Goal: Book appointment/travel/reservation

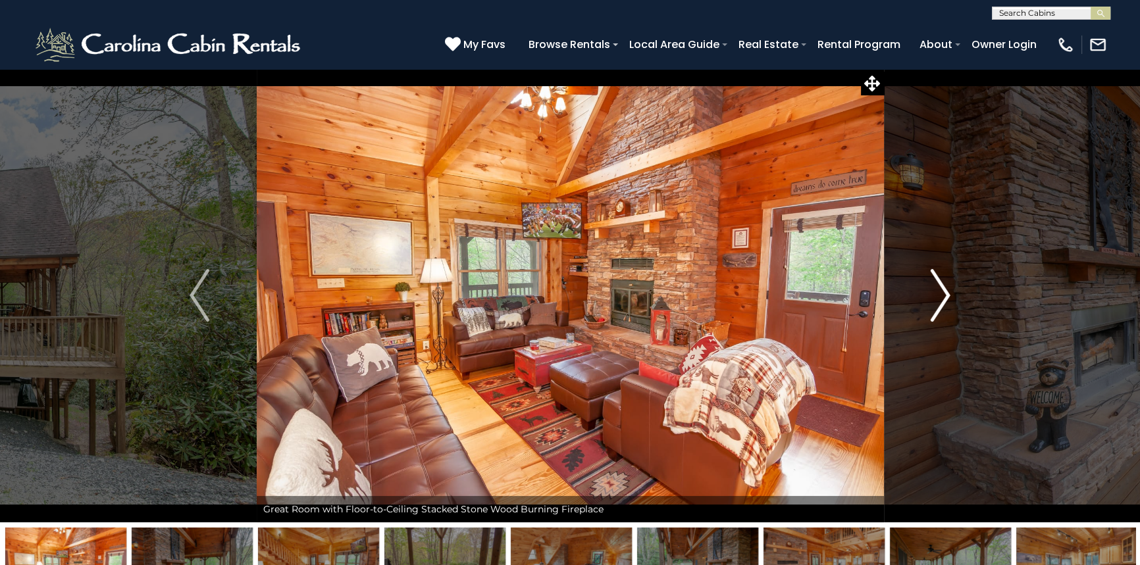
click at [935, 291] on img "Next" at bounding box center [941, 295] width 20 height 53
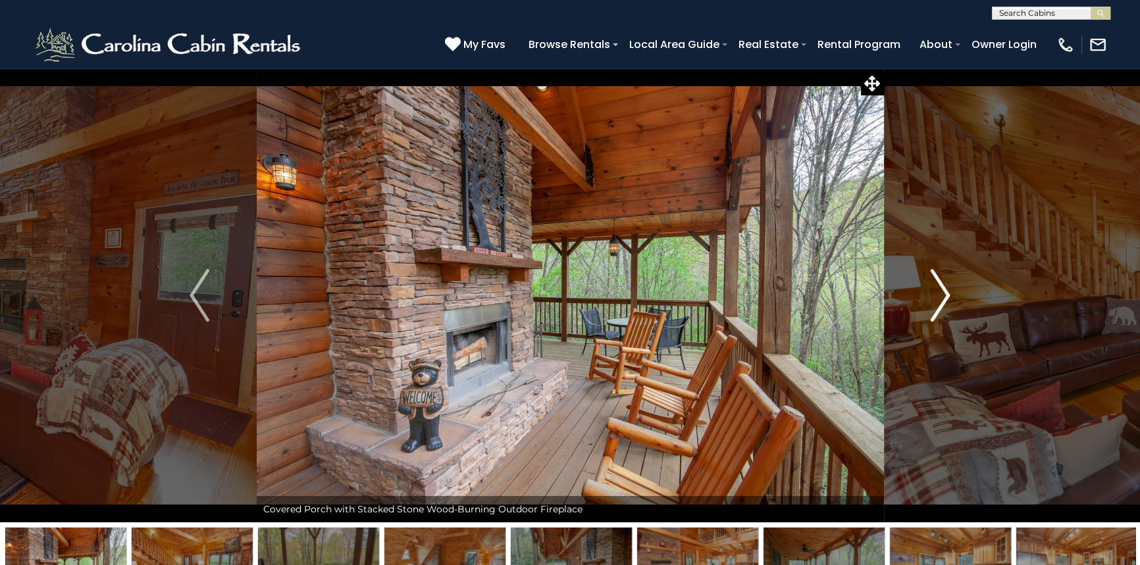
click at [935, 291] on img "Next" at bounding box center [941, 295] width 20 height 53
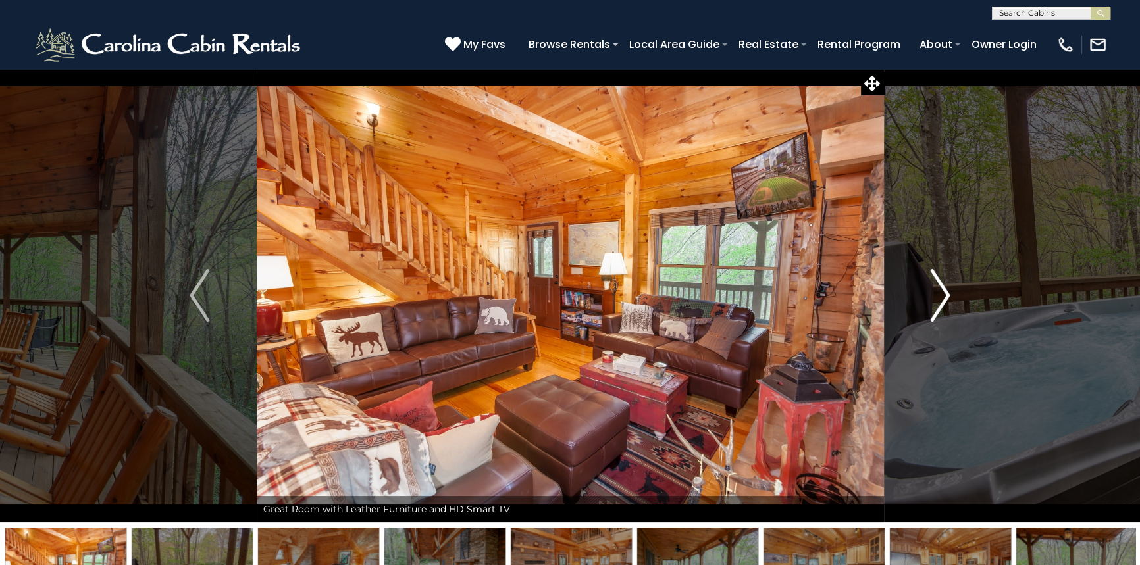
click at [935, 291] on img "Next" at bounding box center [941, 295] width 20 height 53
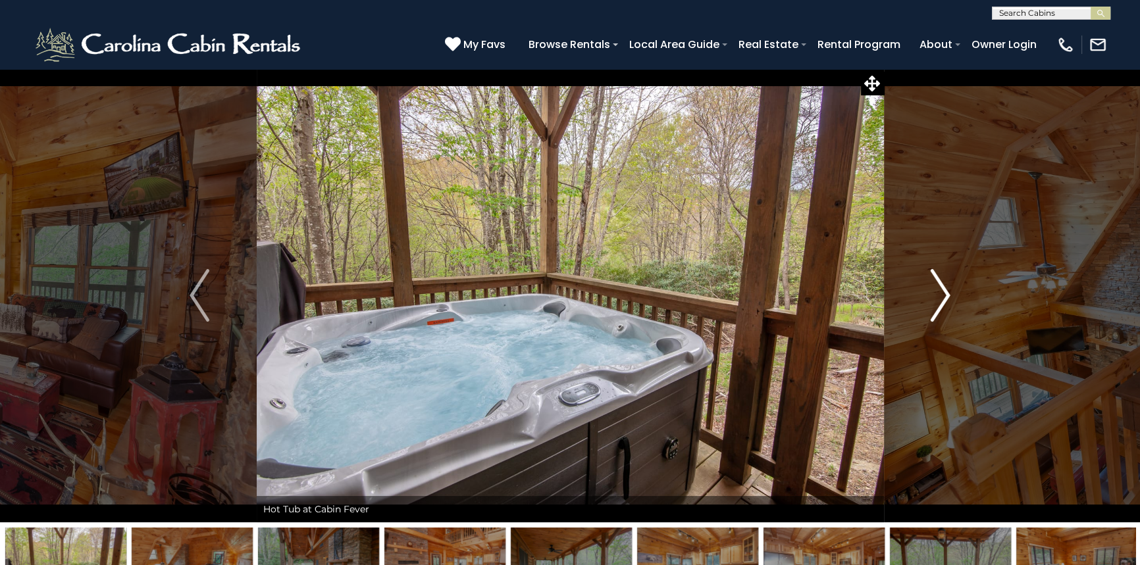
click at [935, 291] on img "Next" at bounding box center [941, 295] width 20 height 53
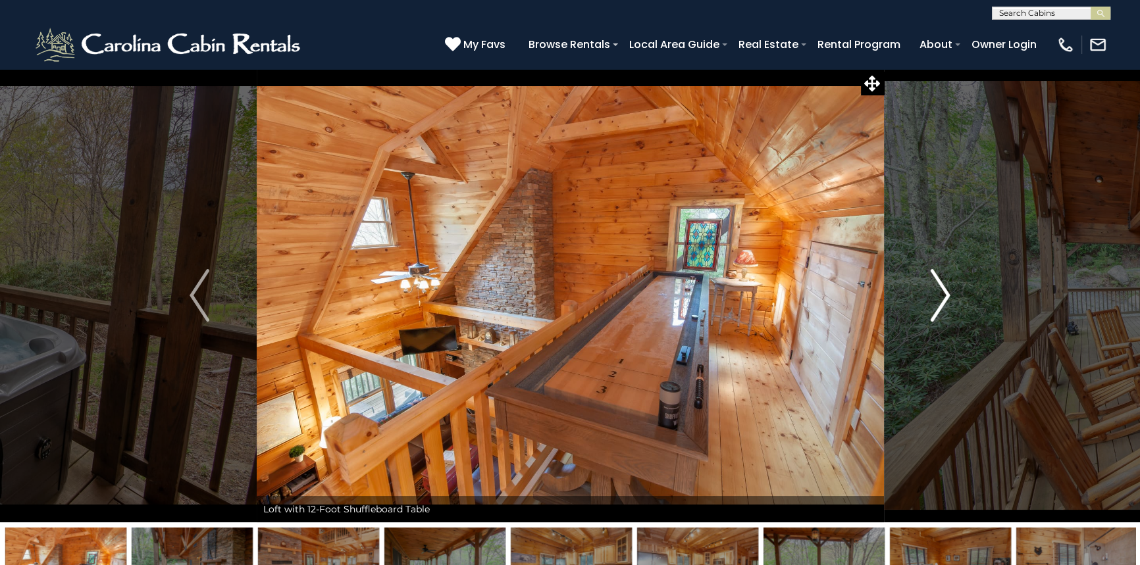
click at [935, 291] on img "Next" at bounding box center [941, 295] width 20 height 53
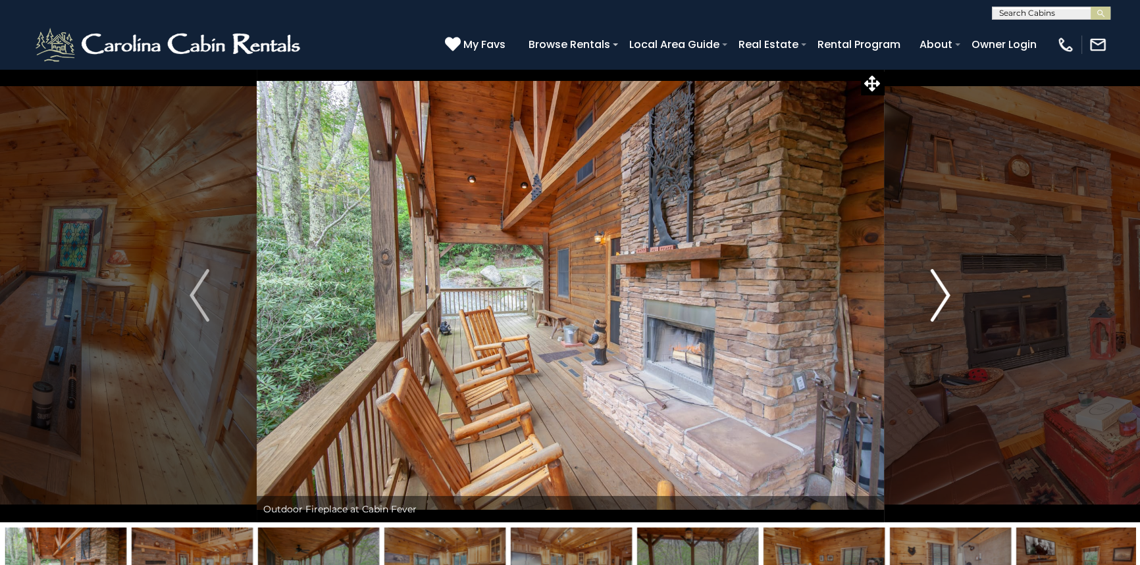
click at [935, 291] on img "Next" at bounding box center [941, 295] width 20 height 53
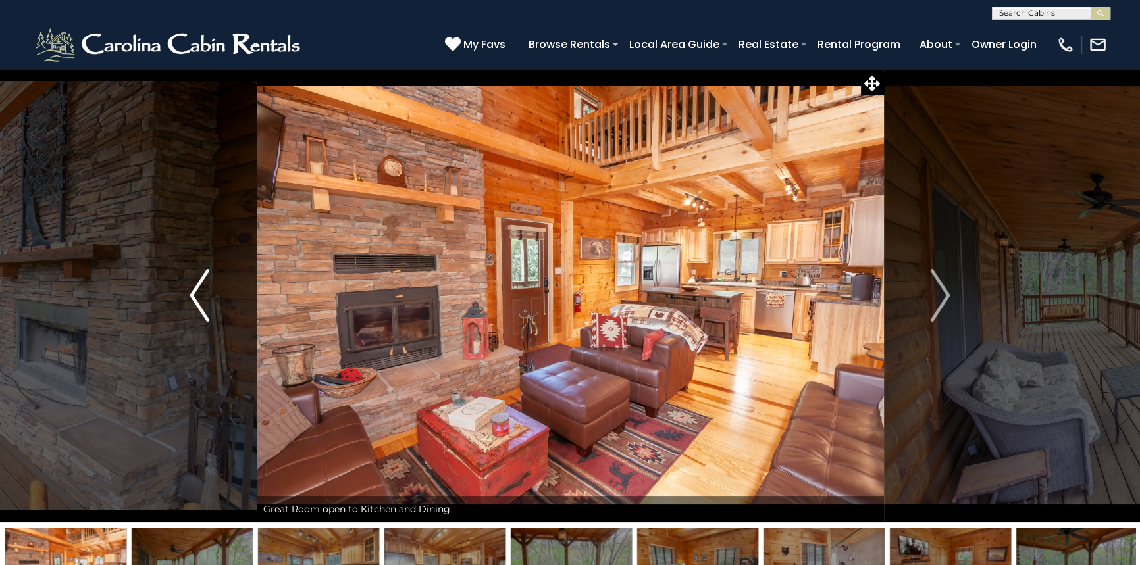
click at [201, 304] on img "Previous" at bounding box center [200, 295] width 20 height 53
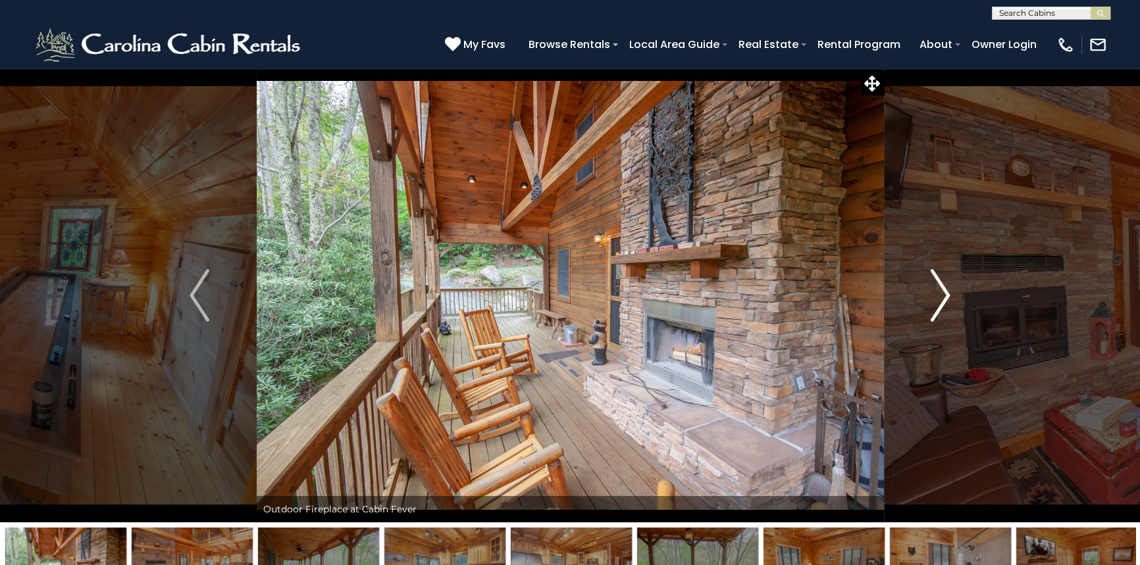
click at [937, 296] on img "Next" at bounding box center [941, 295] width 20 height 53
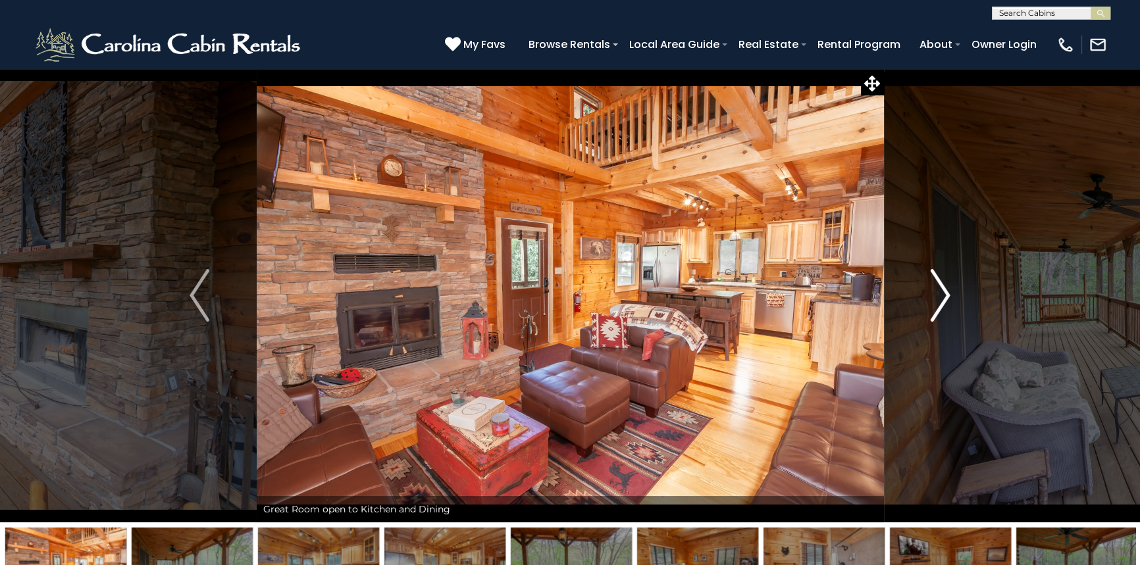
click at [937, 296] on img "Next" at bounding box center [941, 295] width 20 height 53
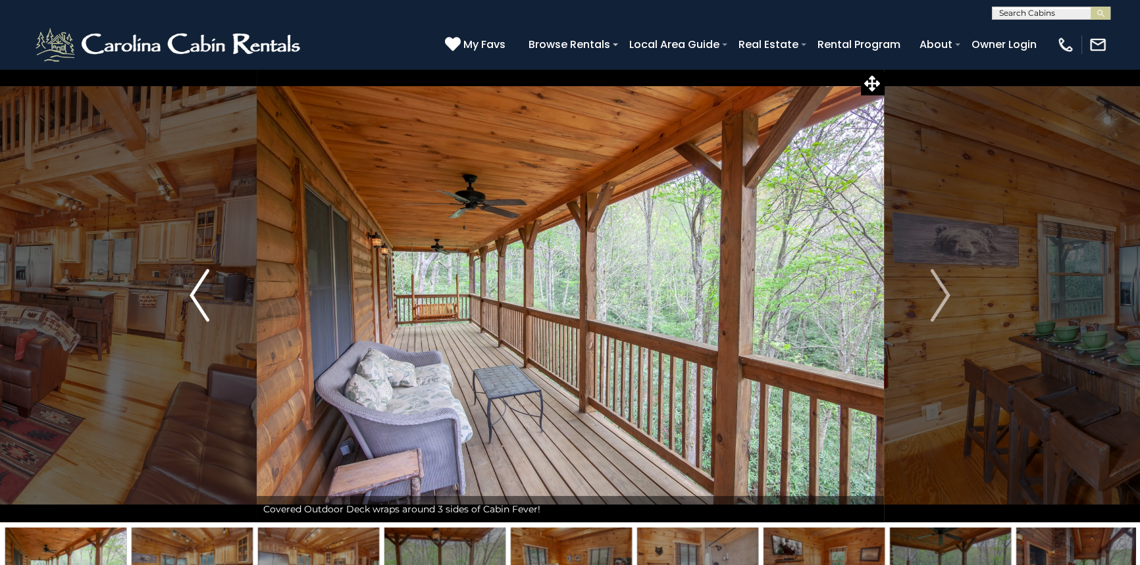
click at [194, 303] on img "Previous" at bounding box center [200, 295] width 20 height 53
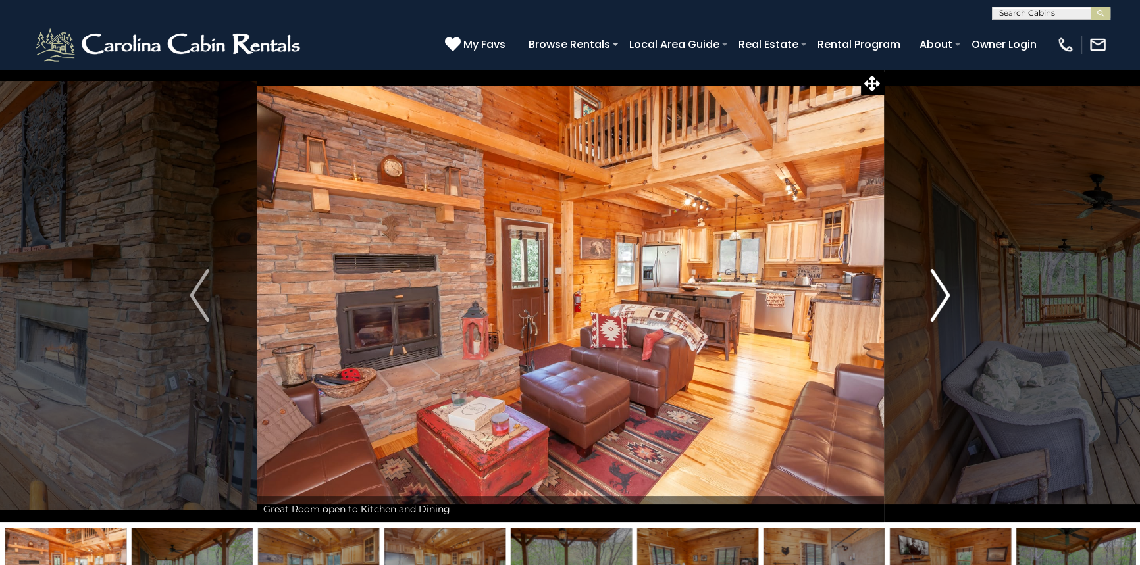
click at [942, 301] on img "Next" at bounding box center [941, 295] width 20 height 53
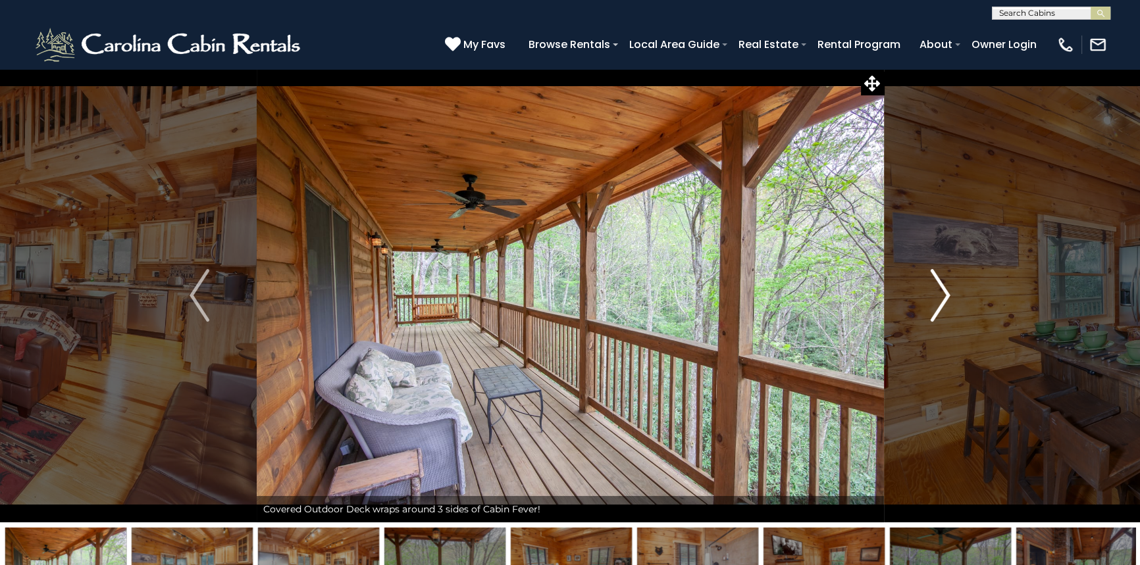
click at [942, 301] on img "Next" at bounding box center [941, 295] width 20 height 53
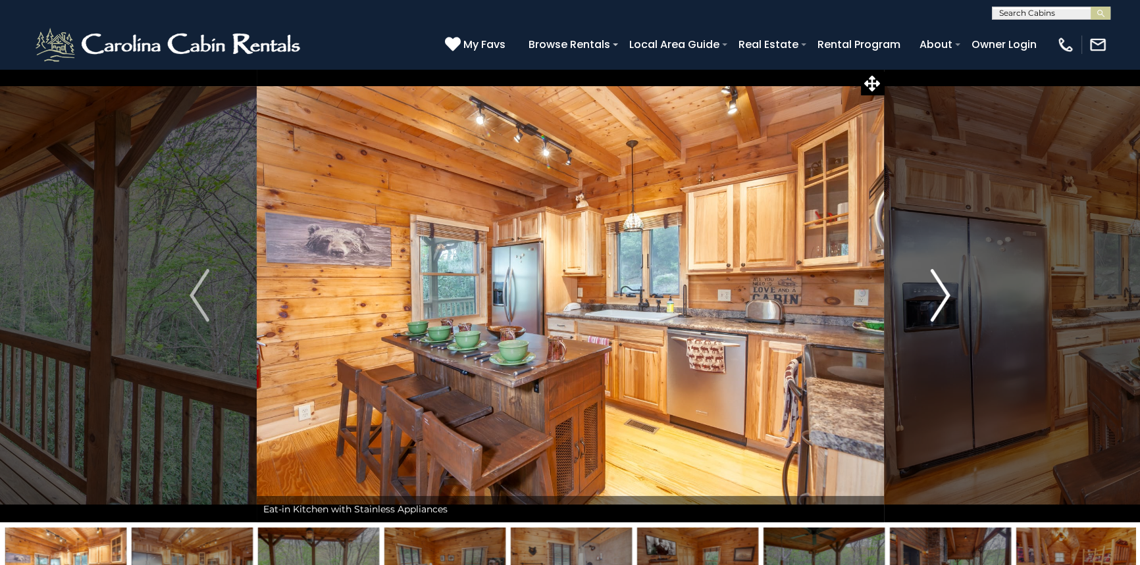
click at [942, 301] on img "Next" at bounding box center [941, 295] width 20 height 53
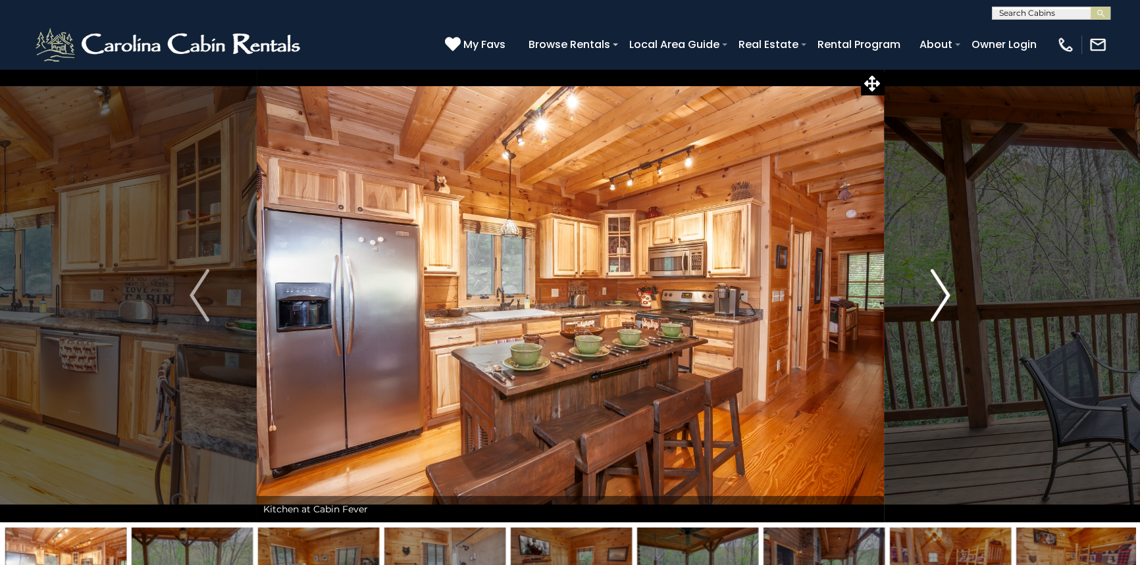
click at [942, 301] on img "Next" at bounding box center [941, 295] width 20 height 53
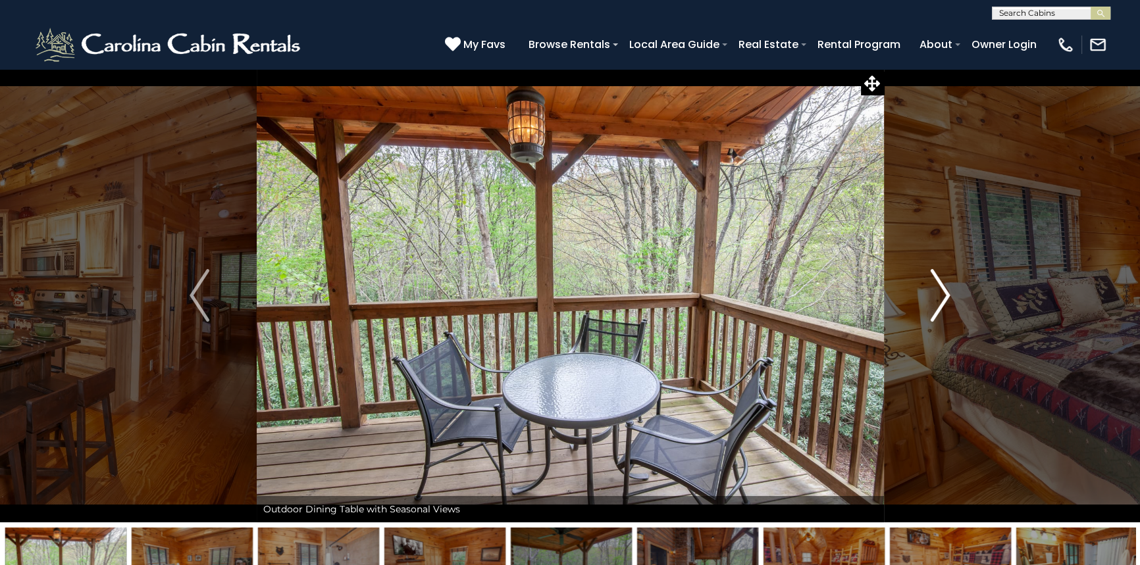
click at [942, 301] on img "Next" at bounding box center [941, 295] width 20 height 53
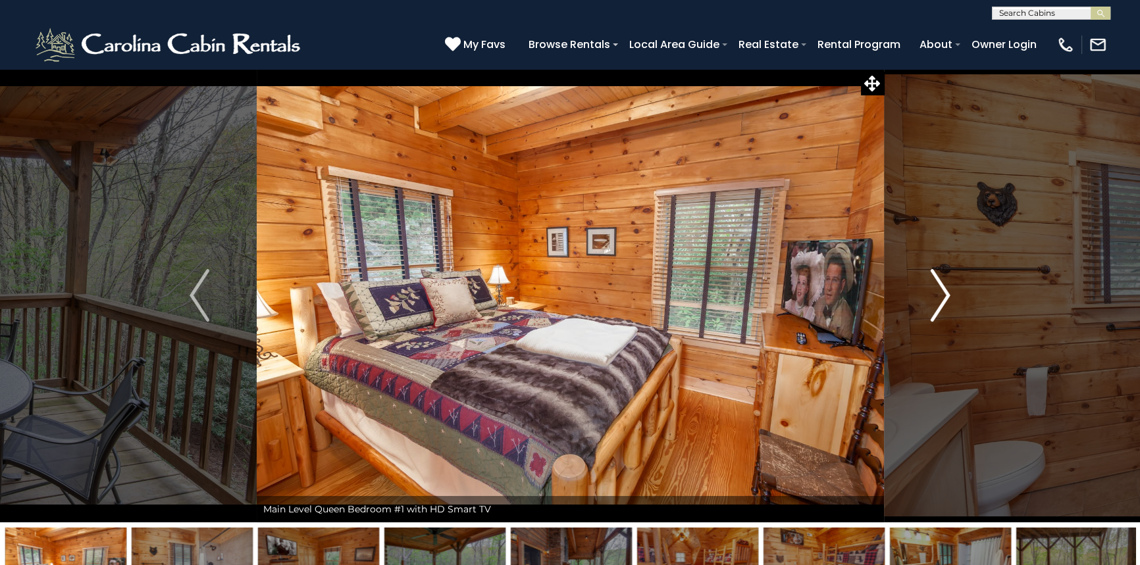
click at [942, 301] on img "Next" at bounding box center [941, 295] width 20 height 53
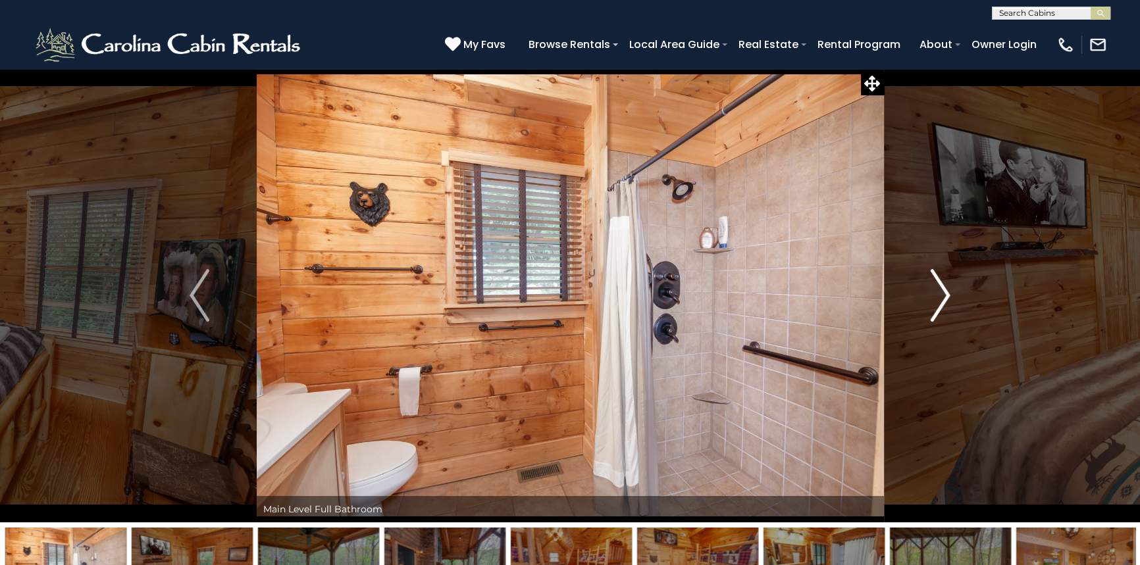
click at [942, 301] on img "Next" at bounding box center [941, 295] width 20 height 53
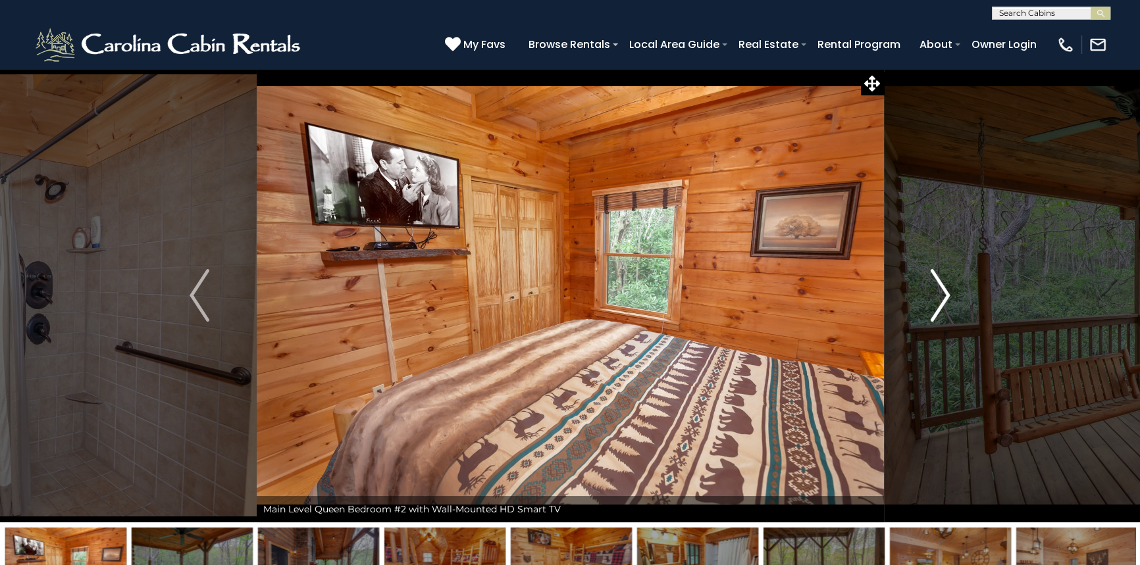
click at [942, 301] on img "Next" at bounding box center [941, 295] width 20 height 53
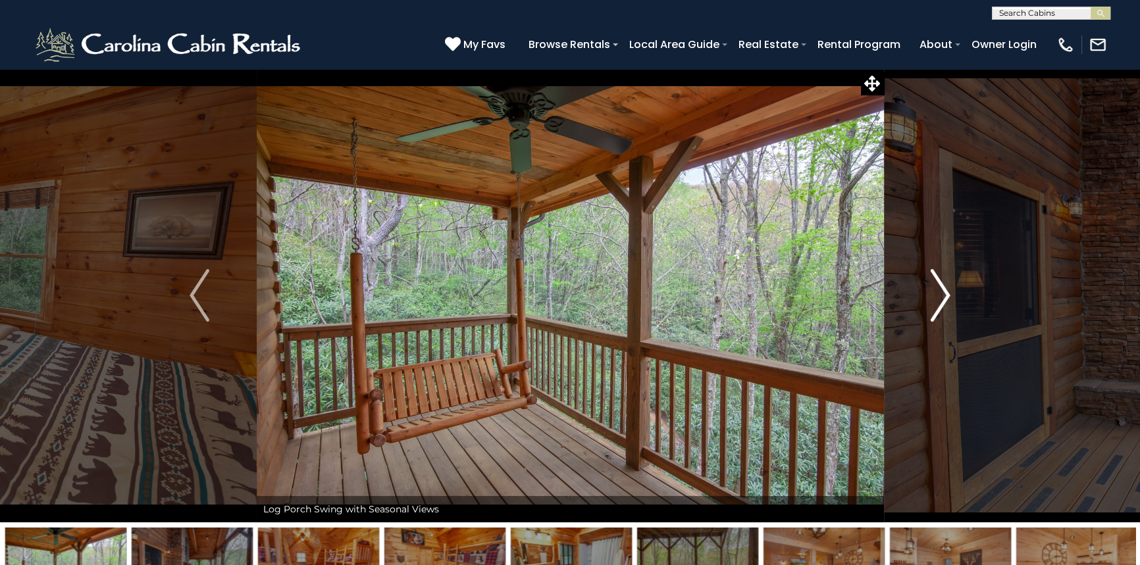
click at [942, 301] on img "Next" at bounding box center [941, 295] width 20 height 53
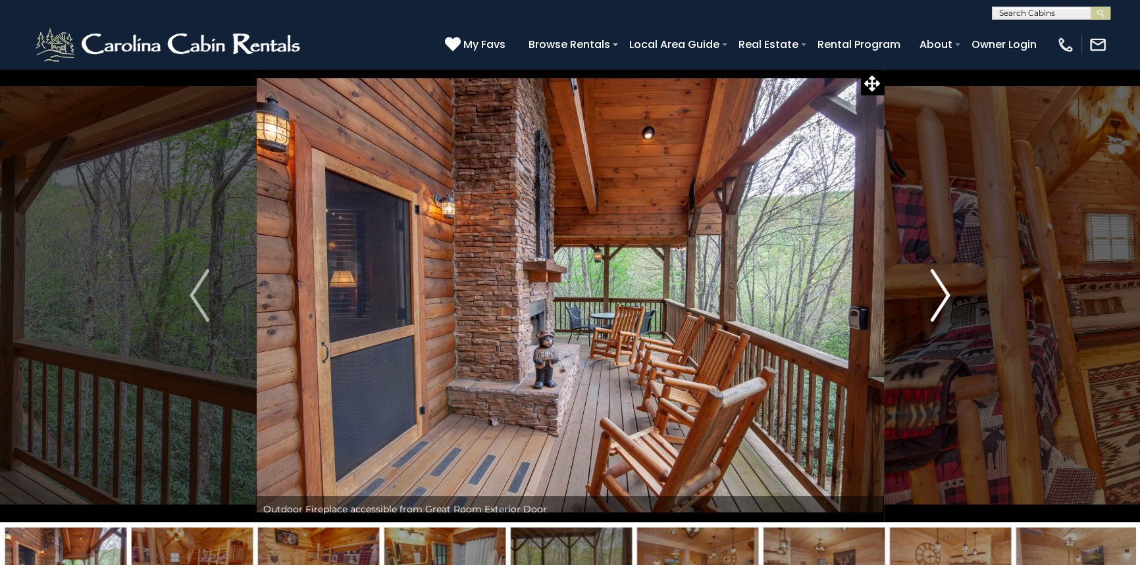
click at [942, 301] on img "Next" at bounding box center [941, 295] width 20 height 53
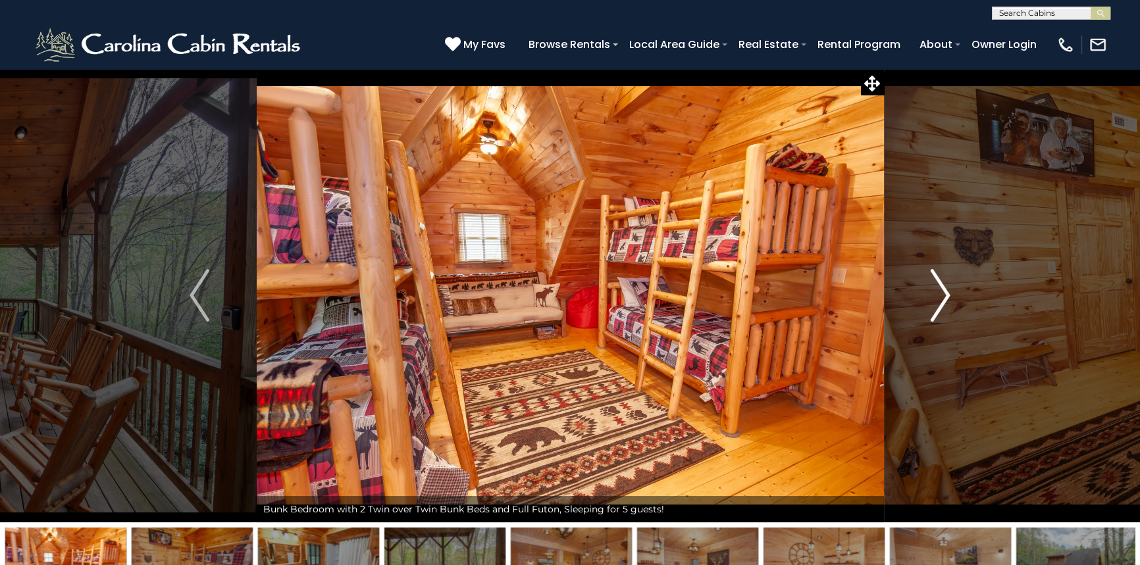
click at [942, 301] on img "Next" at bounding box center [941, 295] width 20 height 53
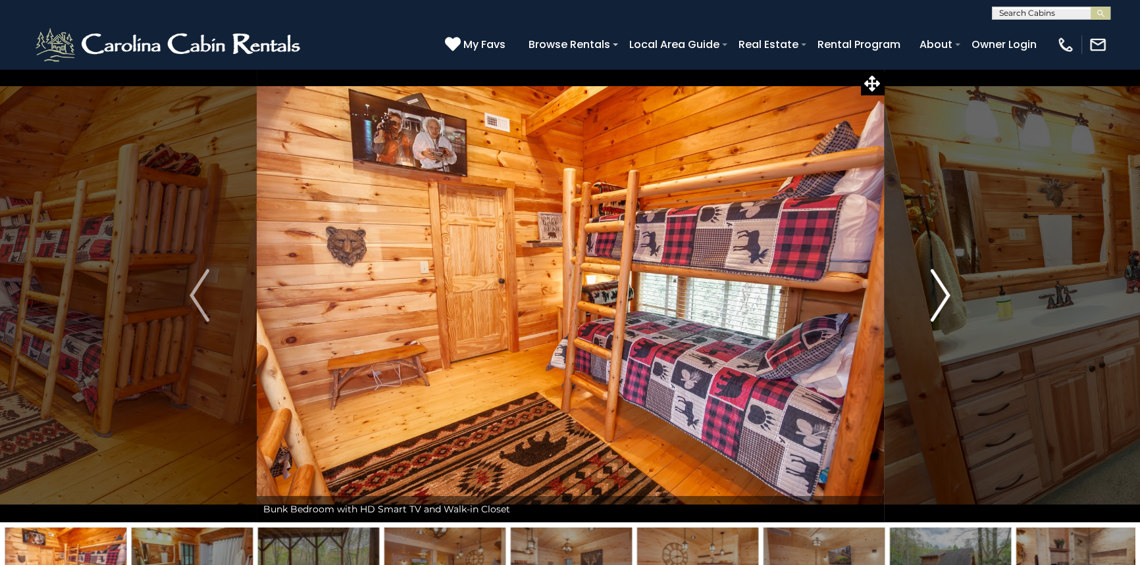
click at [942, 301] on img "Next" at bounding box center [941, 295] width 20 height 53
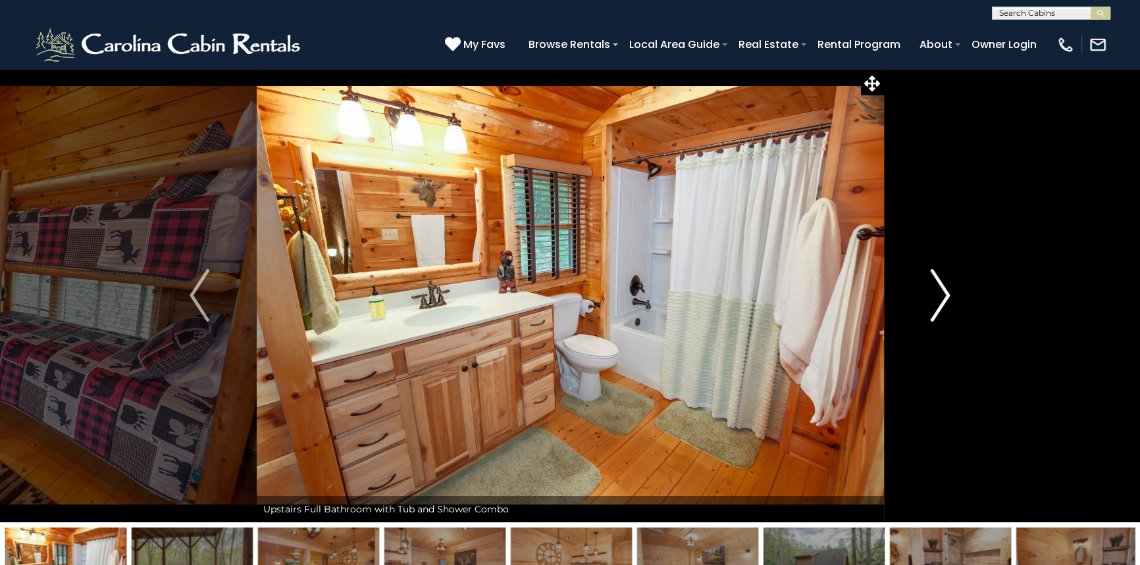
click at [942, 301] on img "Next" at bounding box center [941, 295] width 20 height 53
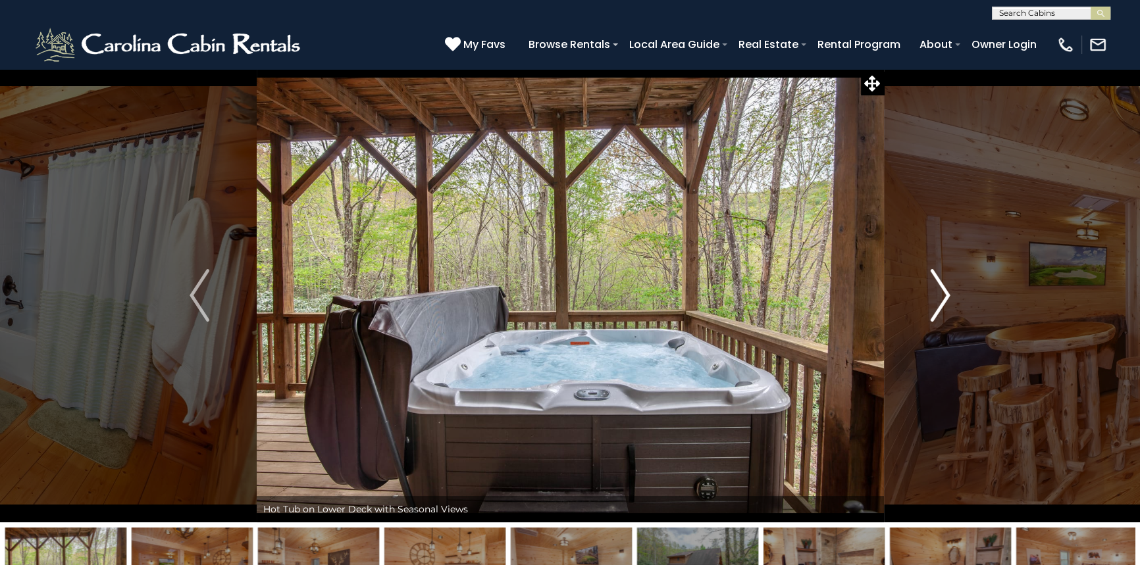
click at [942, 301] on img "Next" at bounding box center [941, 295] width 20 height 53
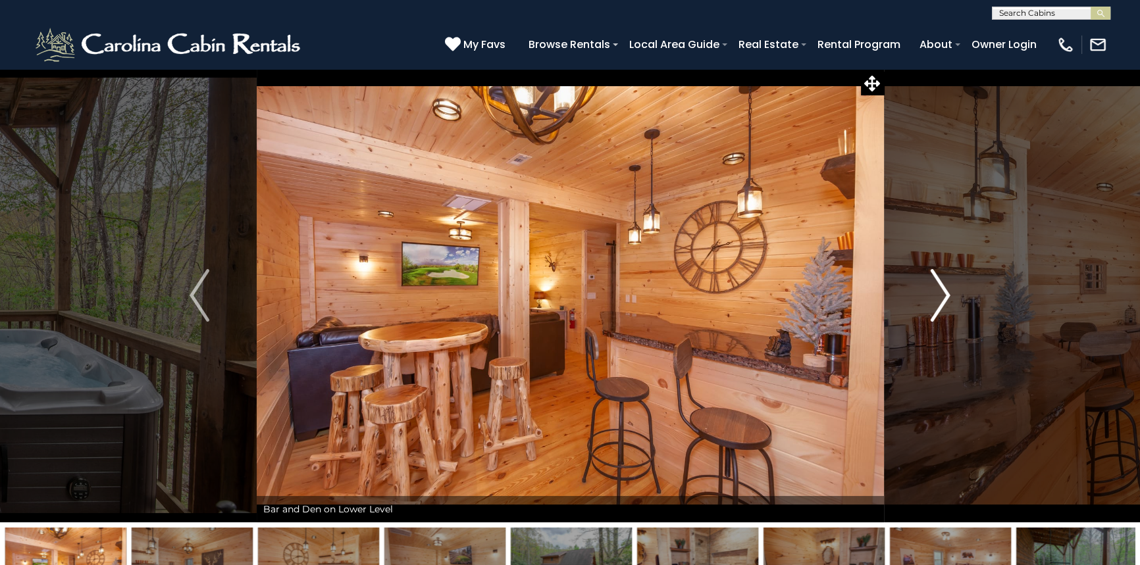
click at [942, 301] on img "Next" at bounding box center [941, 295] width 20 height 53
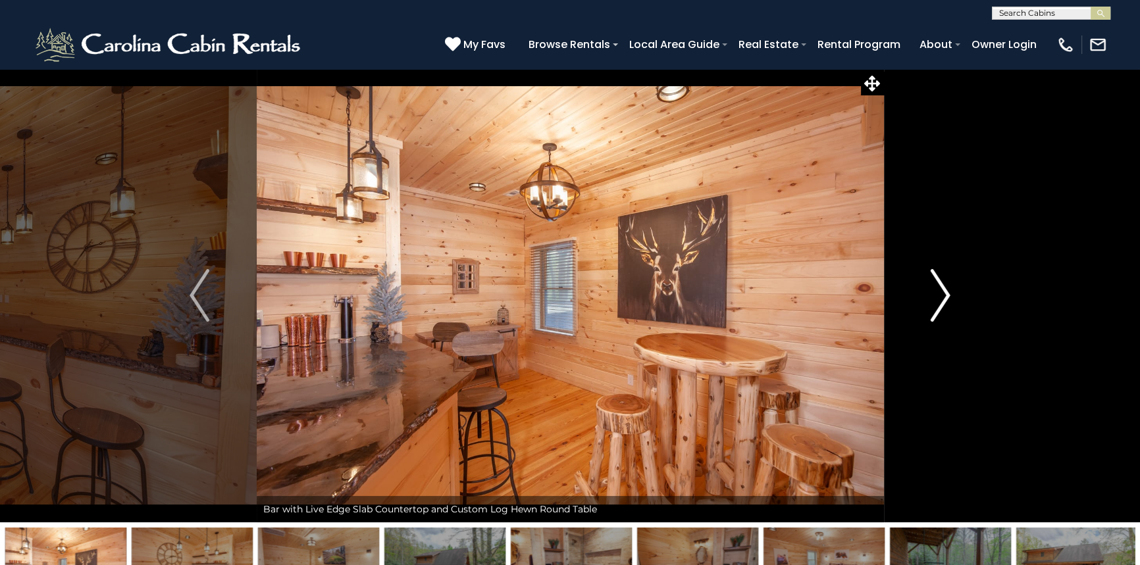
click at [942, 301] on img "Next" at bounding box center [941, 295] width 20 height 53
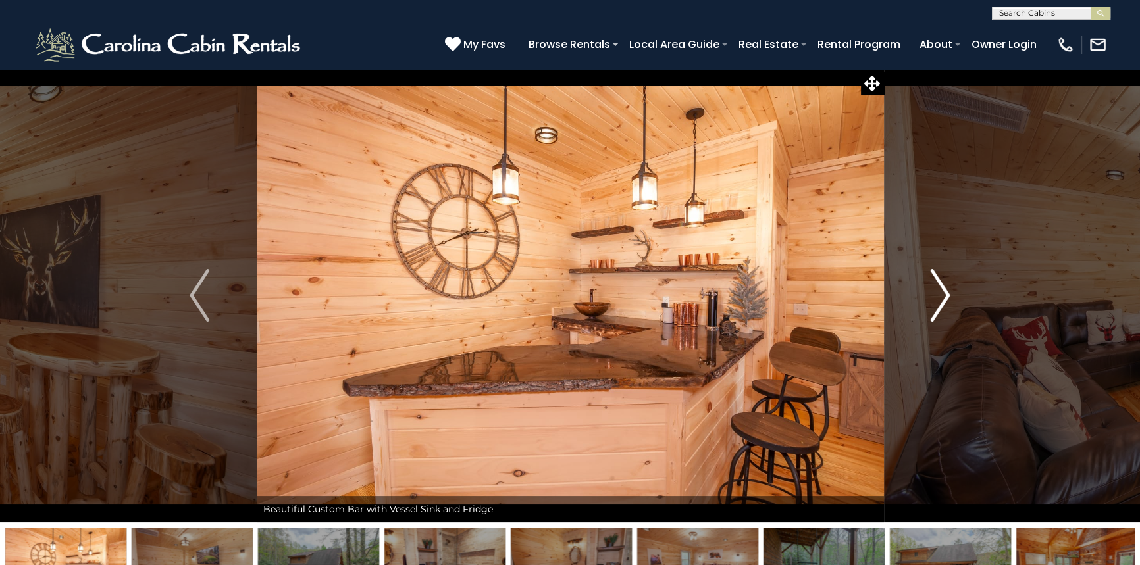
click at [942, 301] on img "Next" at bounding box center [941, 295] width 20 height 53
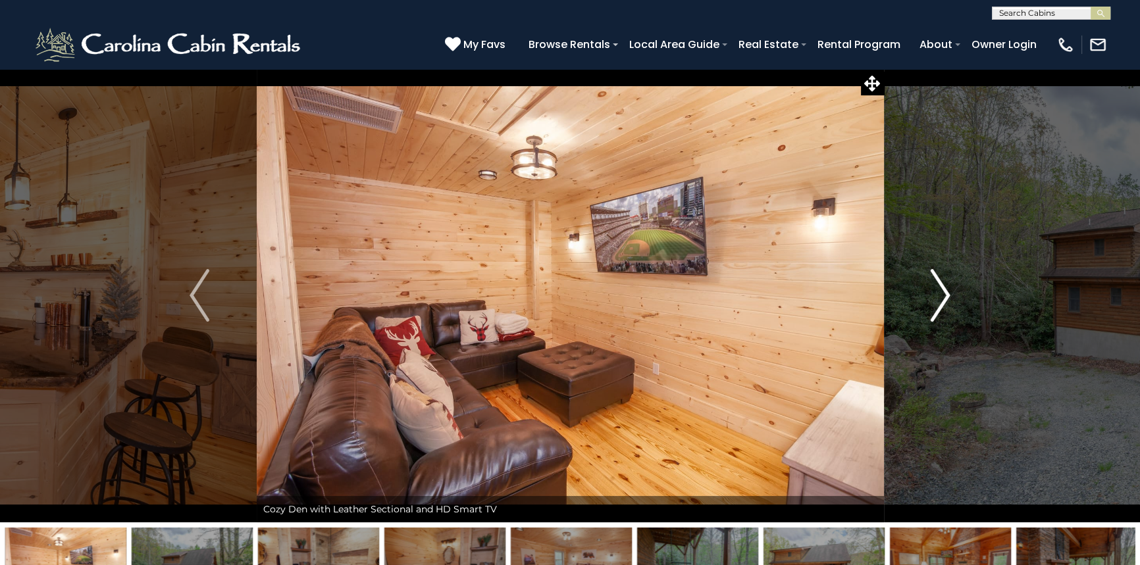
click at [942, 301] on img "Next" at bounding box center [941, 295] width 20 height 53
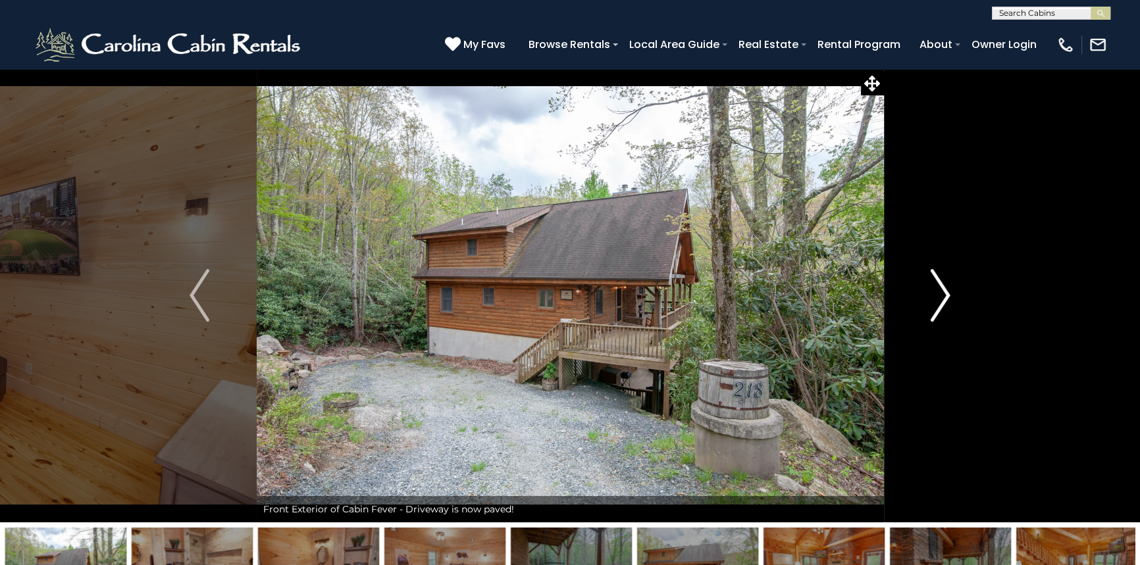
click at [942, 301] on img "Next" at bounding box center [941, 295] width 20 height 53
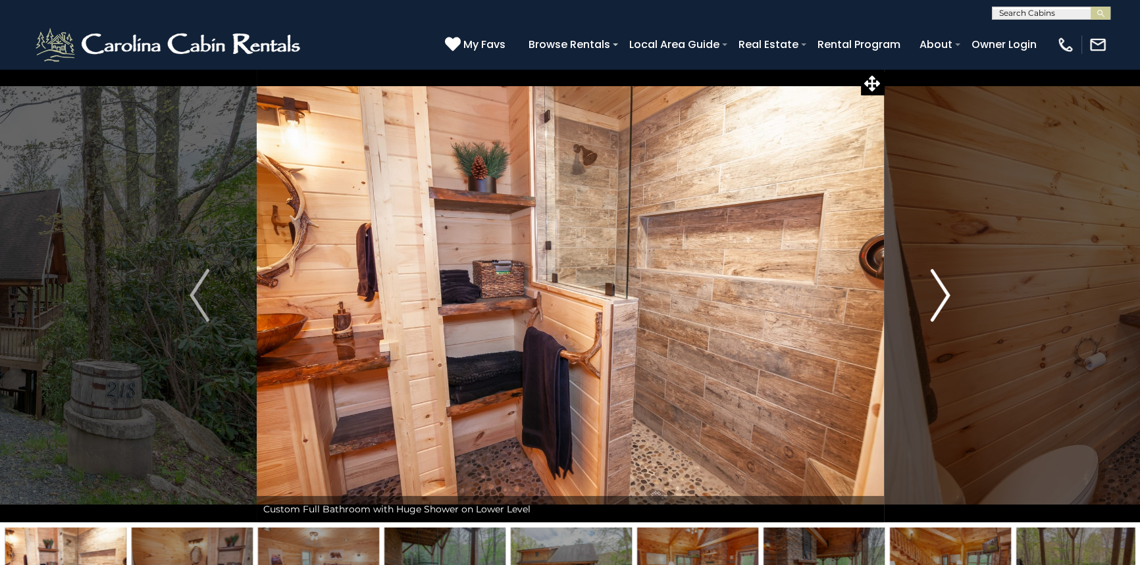
click at [942, 301] on img "Next" at bounding box center [941, 295] width 20 height 53
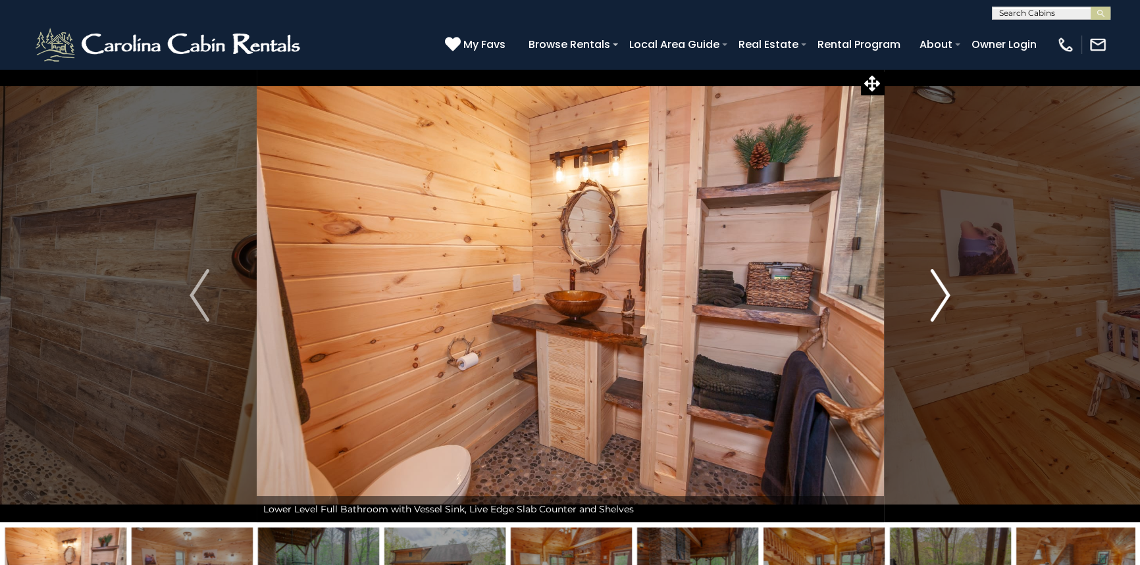
click at [942, 301] on img "Next" at bounding box center [941, 295] width 20 height 53
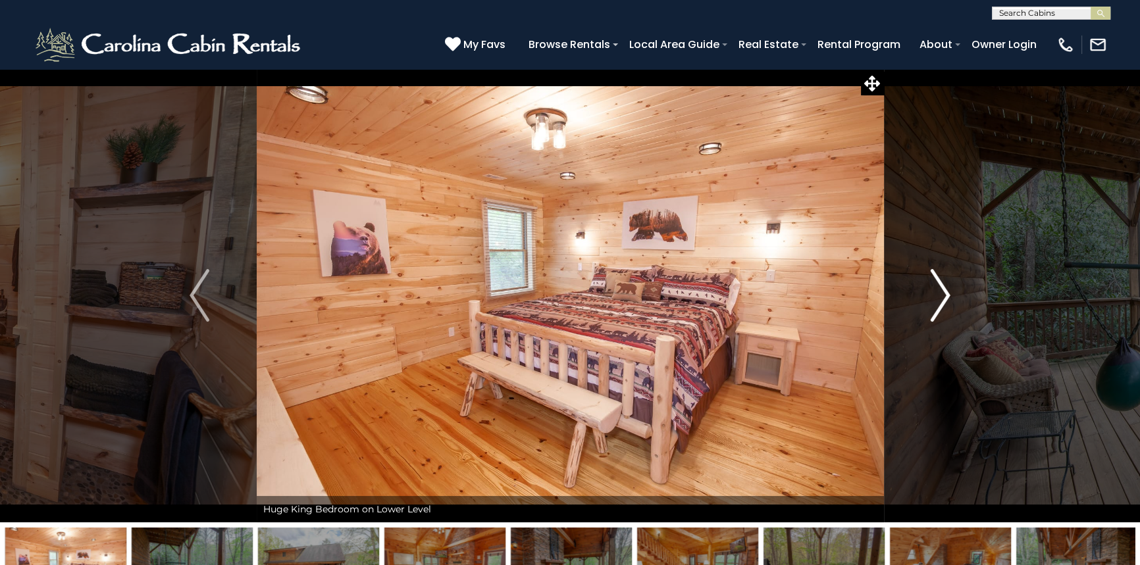
click at [942, 301] on img "Next" at bounding box center [941, 295] width 20 height 53
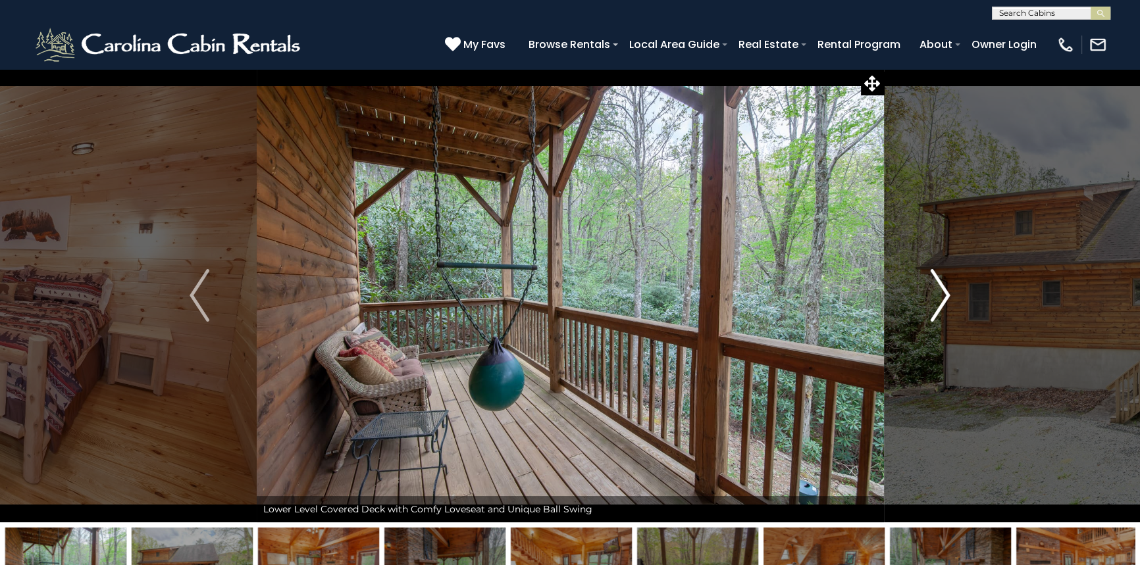
click at [942, 301] on img "Next" at bounding box center [941, 295] width 20 height 53
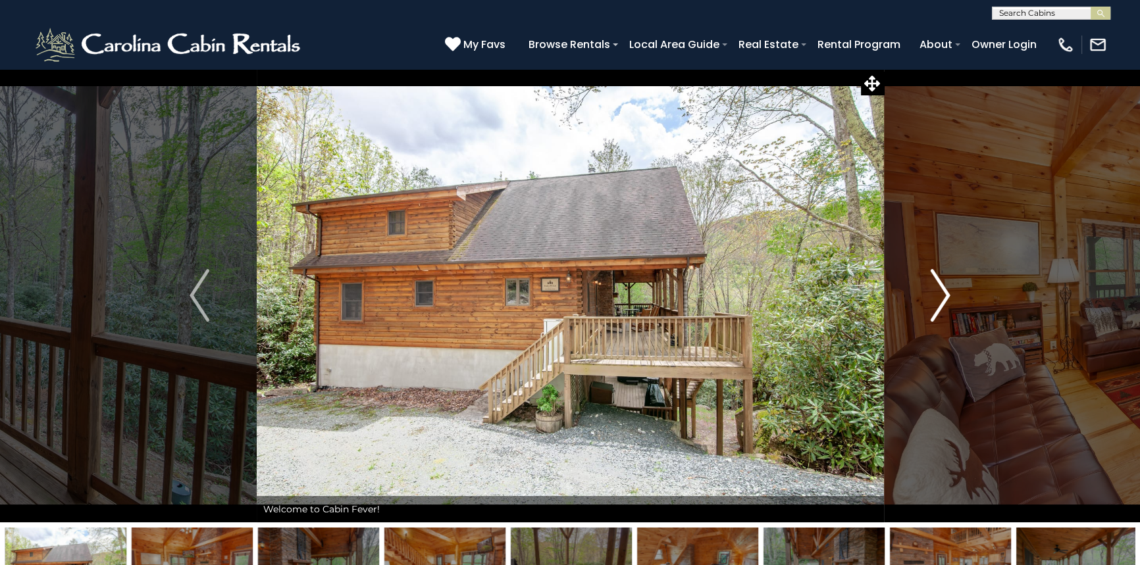
click at [942, 301] on img "Next" at bounding box center [941, 295] width 20 height 53
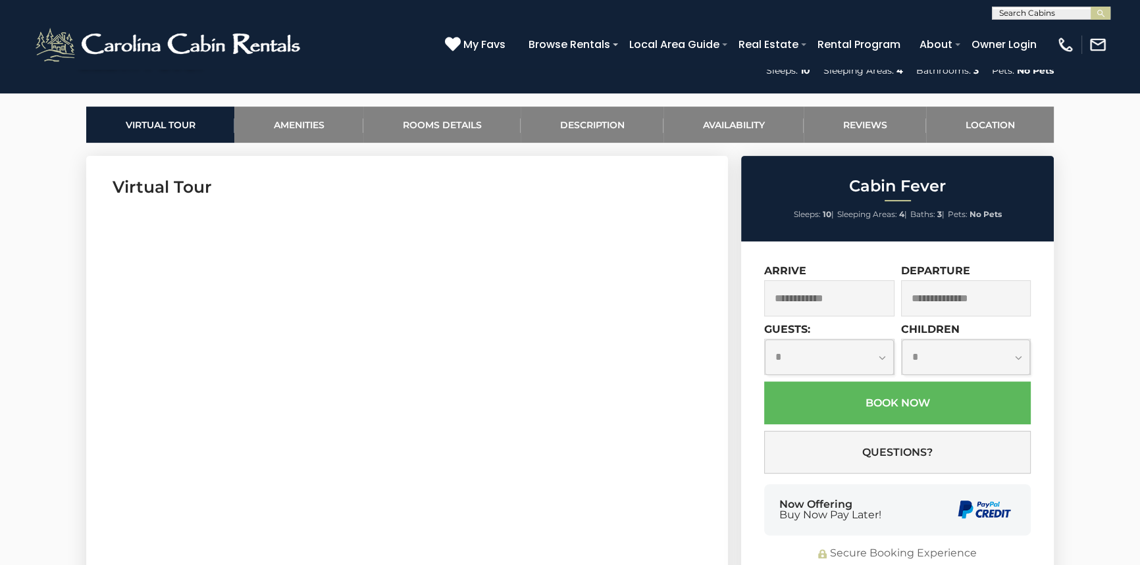
scroll to position [598, 0]
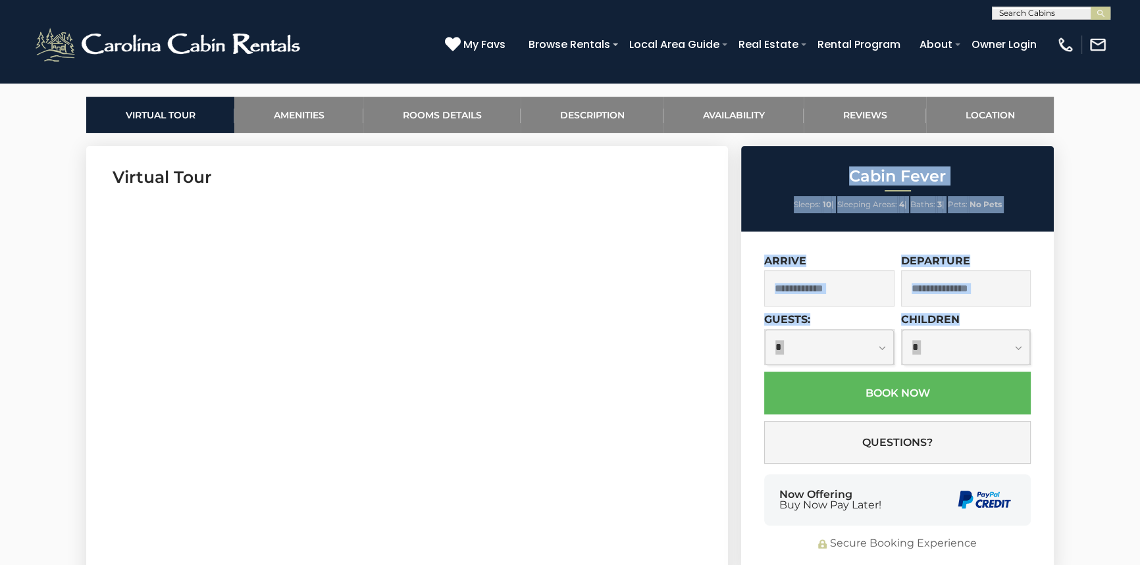
click at [792, 288] on input "text" at bounding box center [829, 288] width 130 height 36
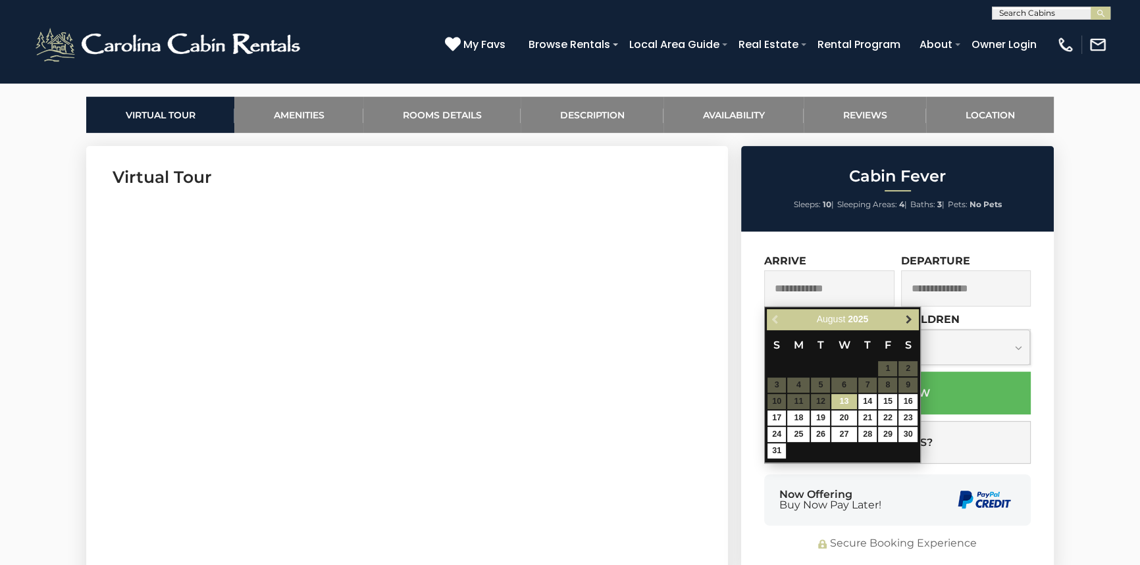
click at [903, 321] on span "Next" at bounding box center [908, 320] width 11 height 11
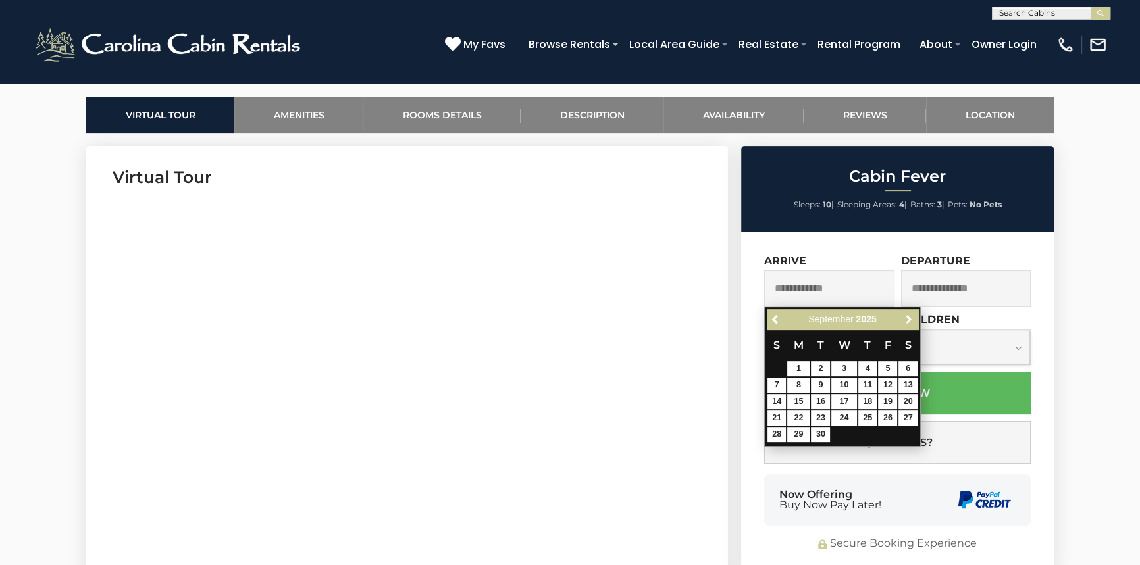
click at [903, 321] on span "Next" at bounding box center [908, 320] width 11 height 11
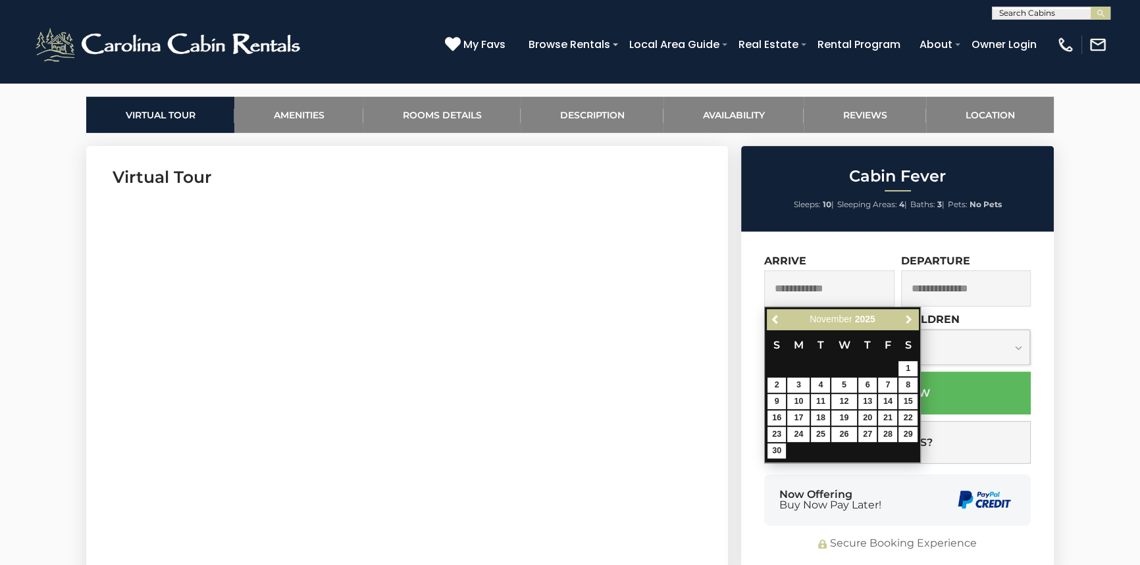
click at [903, 321] on span "Next" at bounding box center [908, 320] width 11 height 11
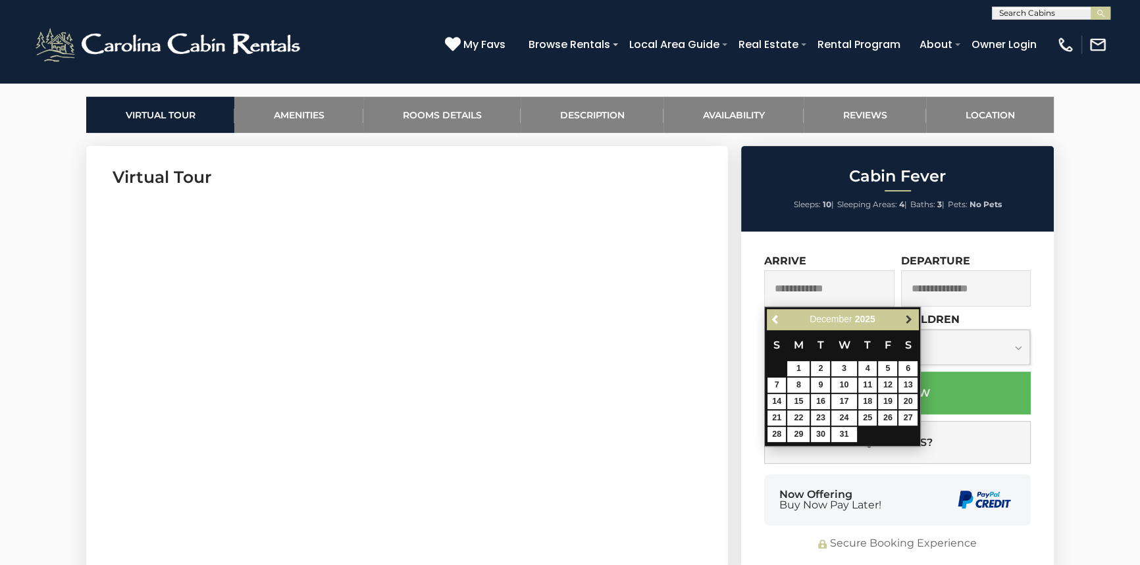
click at [906, 321] on span "Next" at bounding box center [908, 320] width 11 height 11
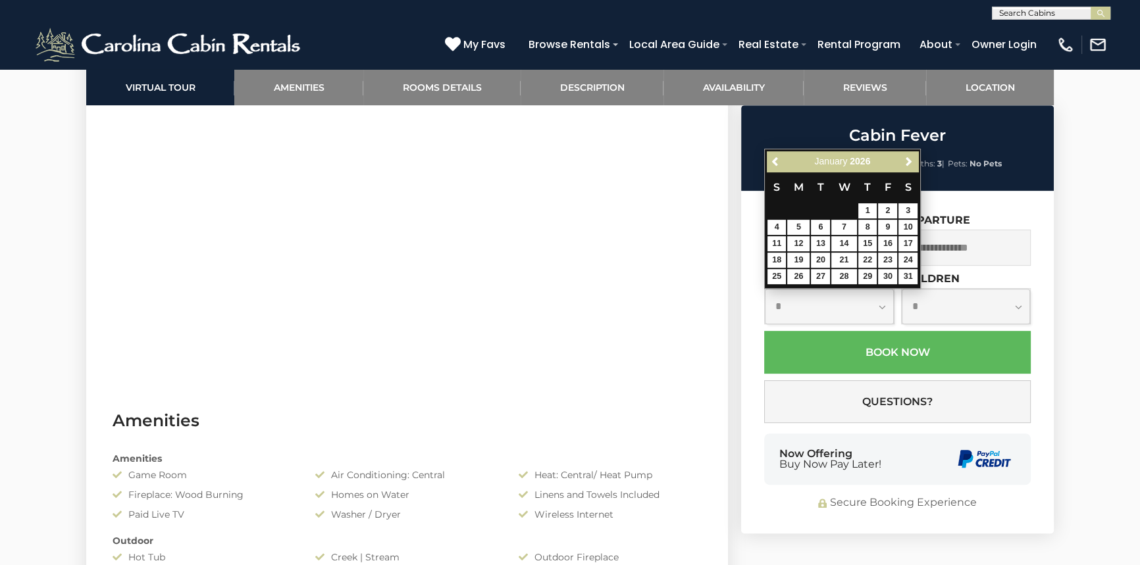
scroll to position [717, 0]
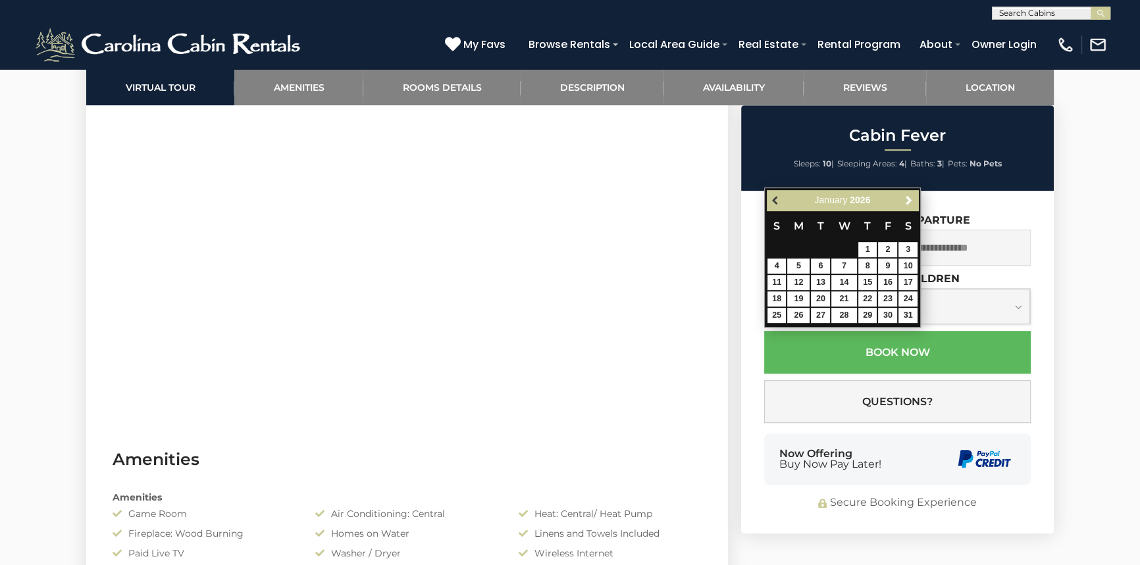
click at [773, 197] on span "Previous" at bounding box center [776, 200] width 11 height 11
click at [908, 298] on link "27" at bounding box center [907, 299] width 19 height 15
type input "**********"
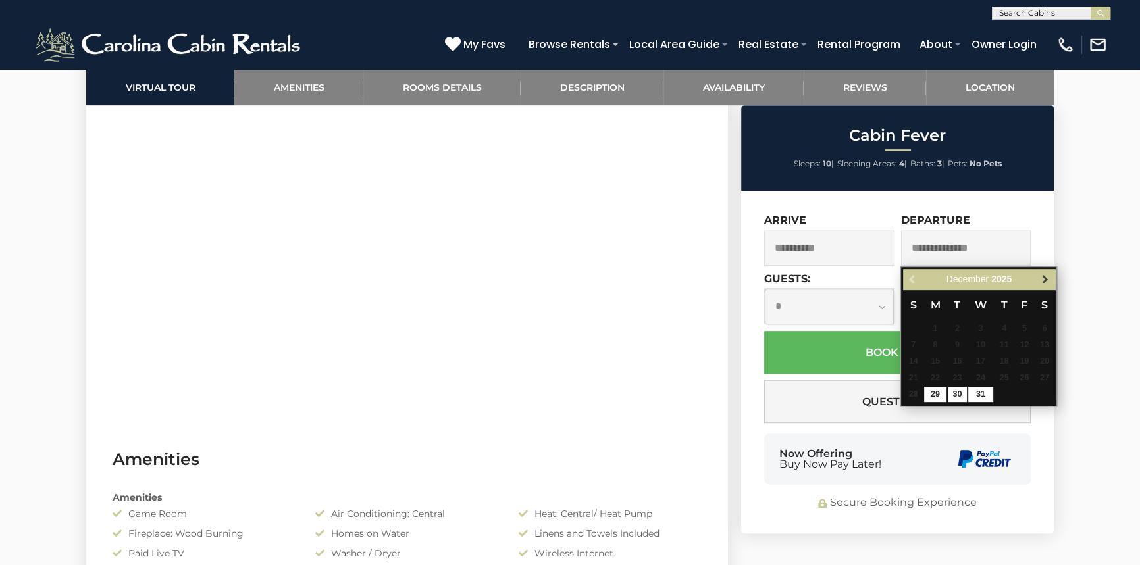
click at [1044, 278] on span "Next" at bounding box center [1045, 279] width 11 height 11
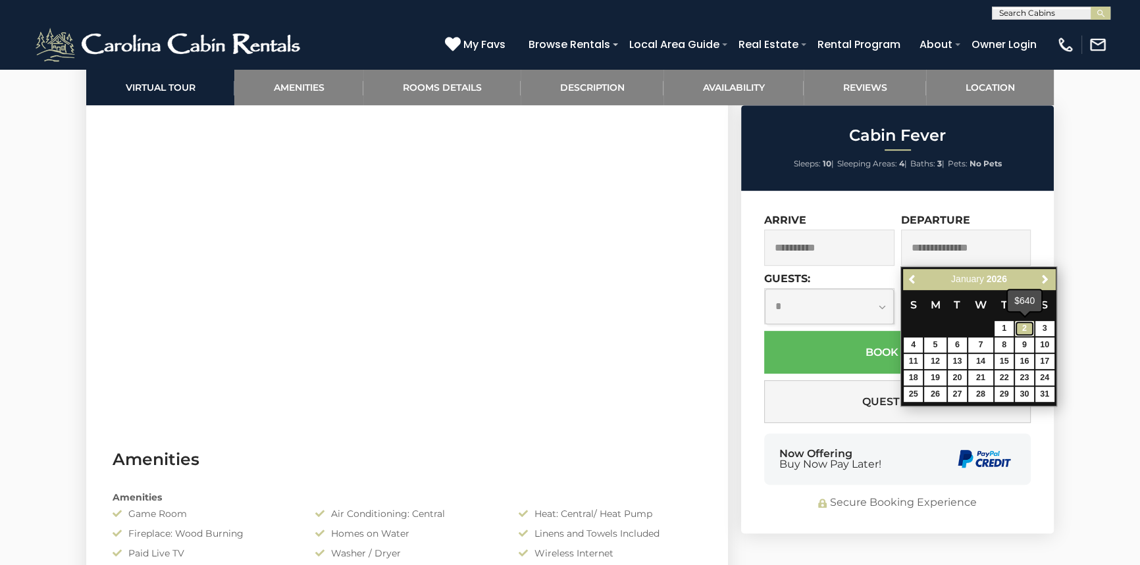
click at [1021, 328] on link "2" at bounding box center [1024, 328] width 19 height 15
type input "**********"
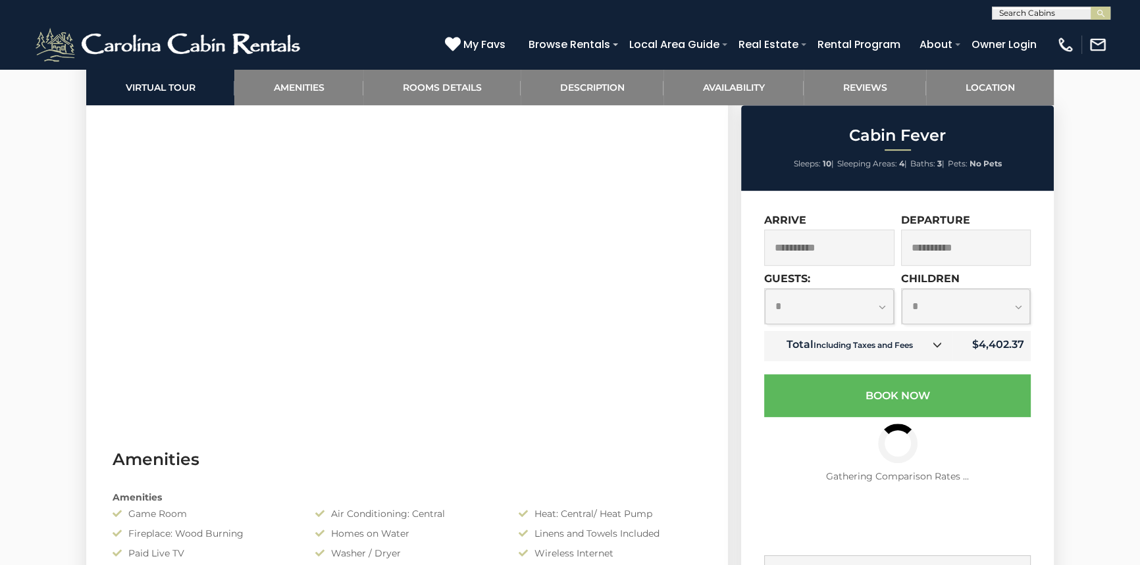
click at [878, 311] on select "**********" at bounding box center [829, 306] width 129 height 35
select select "*"
click at [765, 289] on select "**********" at bounding box center [829, 306] width 129 height 35
click at [952, 307] on select "**********" at bounding box center [966, 306] width 129 height 35
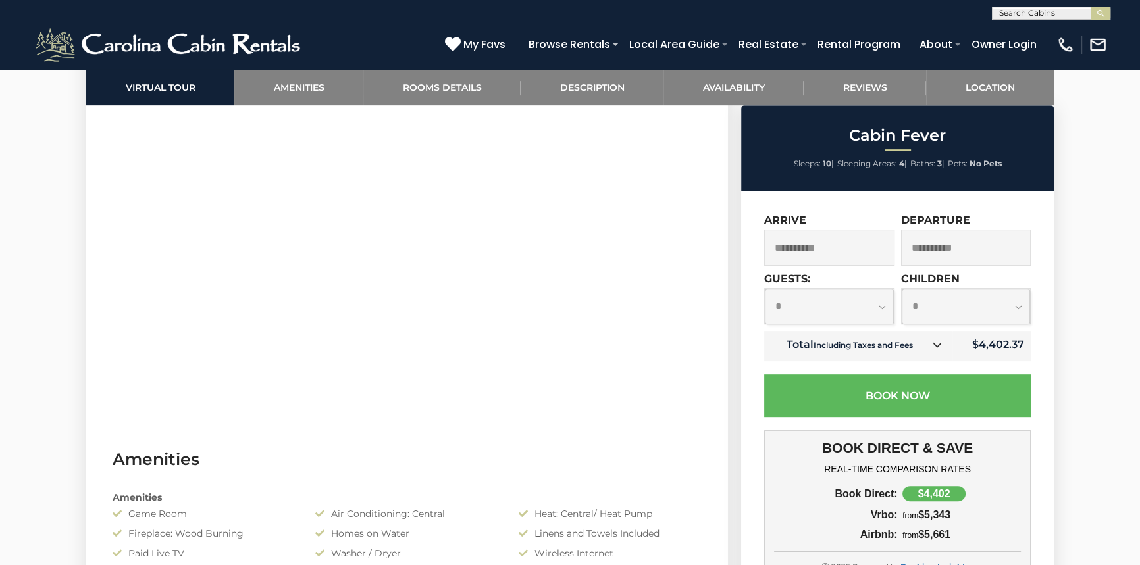
select select "*"
click at [902, 289] on select "**********" at bounding box center [966, 306] width 129 height 35
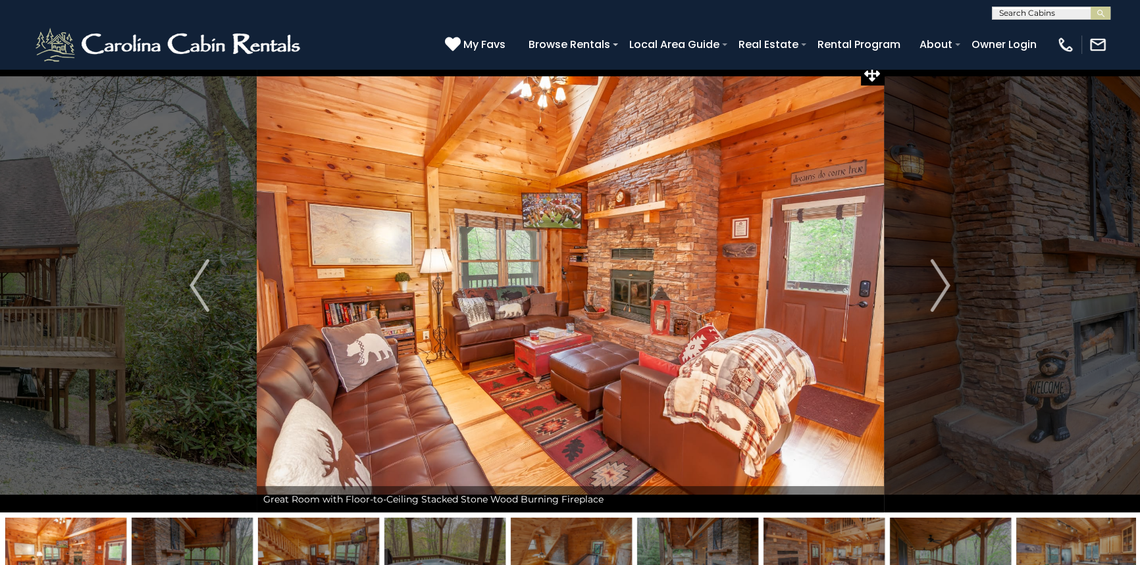
scroll to position [0, 0]
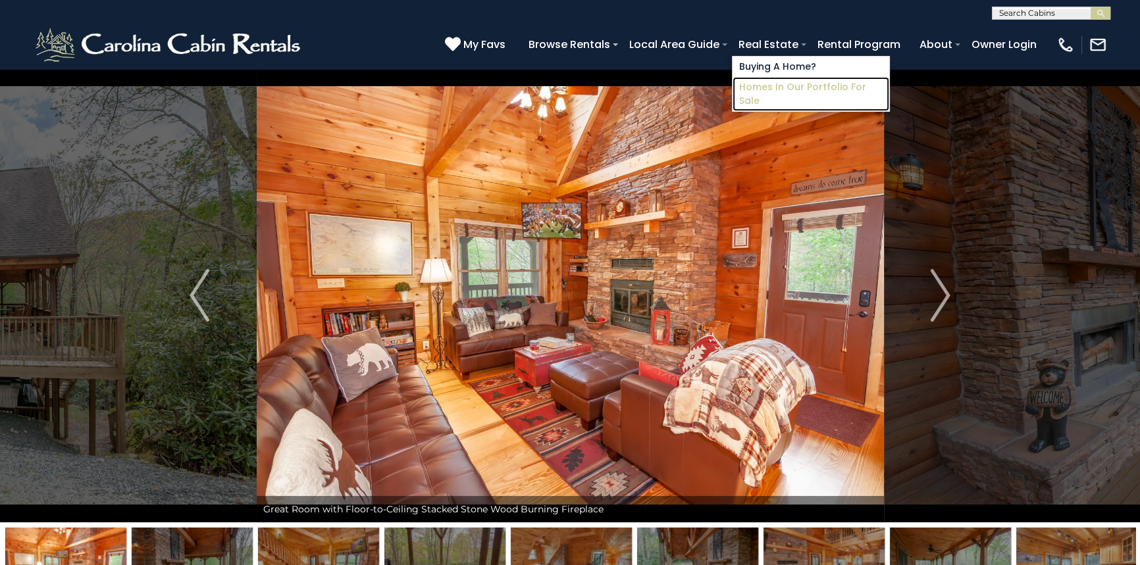
click at [801, 84] on link "Homes in Our Portfolio For Sale" at bounding box center [811, 94] width 157 height 34
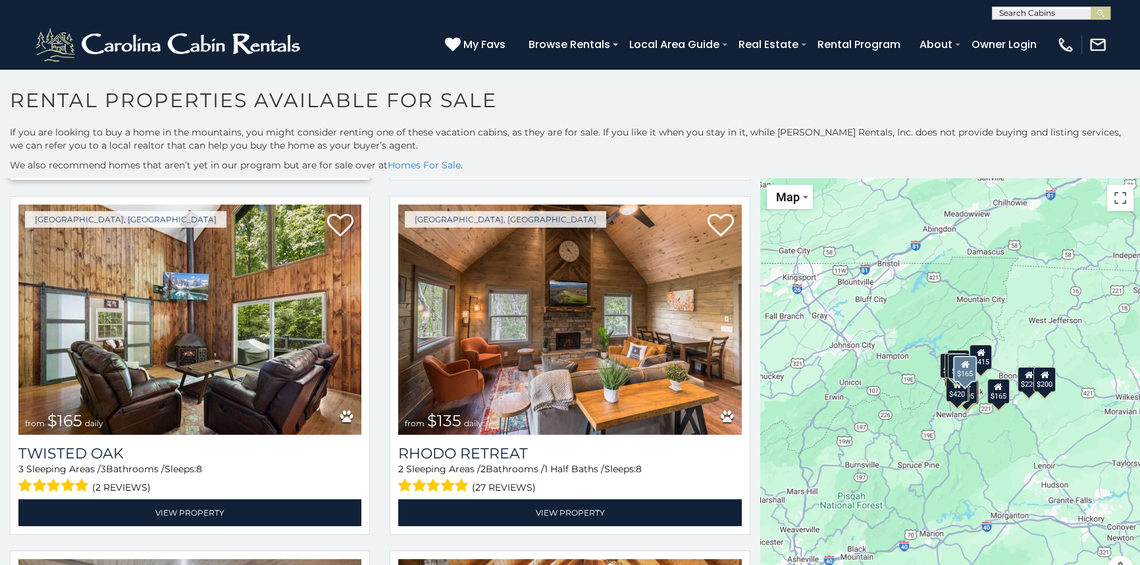
scroll to position [1077, 0]
